Goal: Task Accomplishment & Management: Use online tool/utility

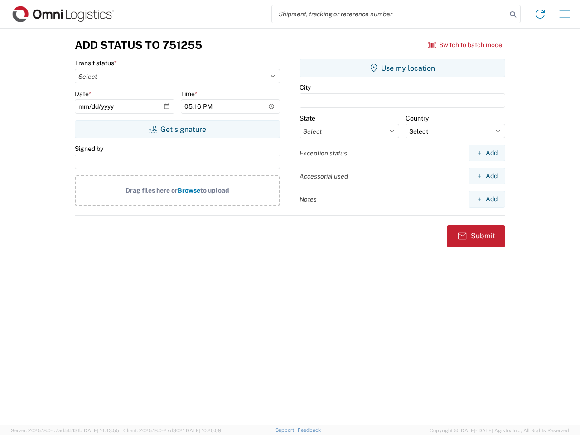
click at [389, 14] on input "search" at bounding box center [389, 13] width 235 height 17
click at [513, 14] on icon at bounding box center [512, 14] width 13 height 13
click at [540, 14] on icon at bounding box center [540, 14] width 14 height 14
click at [564, 14] on icon "button" at bounding box center [564, 13] width 10 height 7
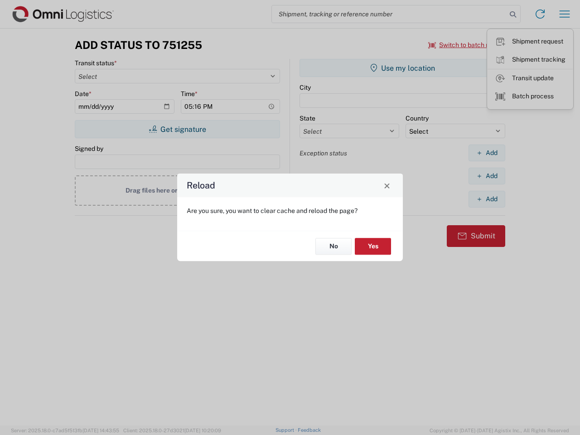
click at [465, 45] on div "Reload Are you sure, you want to clear cache and reload the page? No Yes" at bounding box center [290, 217] width 580 height 435
click at [177, 129] on div "Reload Are you sure, you want to clear cache and reload the page? No Yes" at bounding box center [290, 217] width 580 height 435
click at [402, 68] on div "Reload Are you sure, you want to clear cache and reload the page? No Yes" at bounding box center [290, 217] width 580 height 435
click at [487, 153] on div "Reload Are you sure, you want to clear cache and reload the page? No Yes" at bounding box center [290, 217] width 580 height 435
click at [487, 176] on div "Reload Are you sure, you want to clear cache and reload the page? No Yes" at bounding box center [290, 217] width 580 height 435
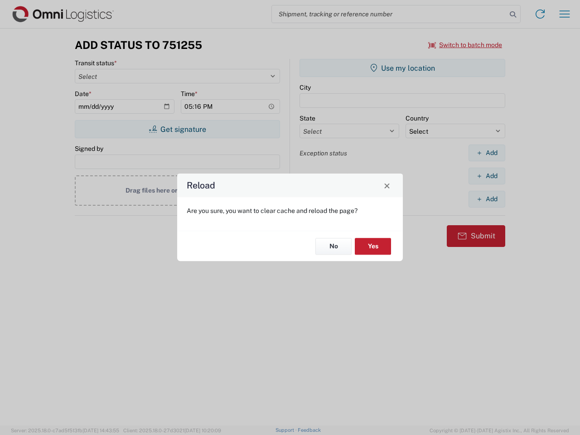
click at [487, 199] on div "Reload Are you sure, you want to clear cache and reload the page? No Yes" at bounding box center [290, 217] width 580 height 435
